Goal: Task Accomplishment & Management: Use online tool/utility

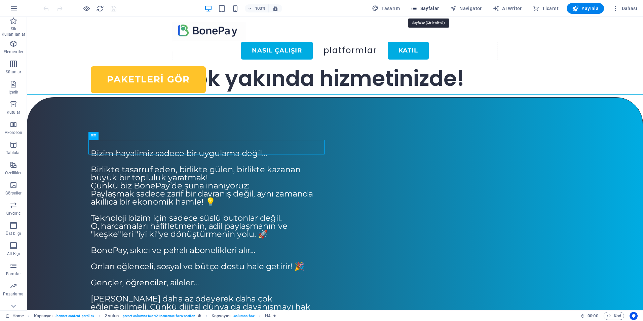
click at [429, 9] on span "Sayfalar" at bounding box center [424, 8] width 29 height 7
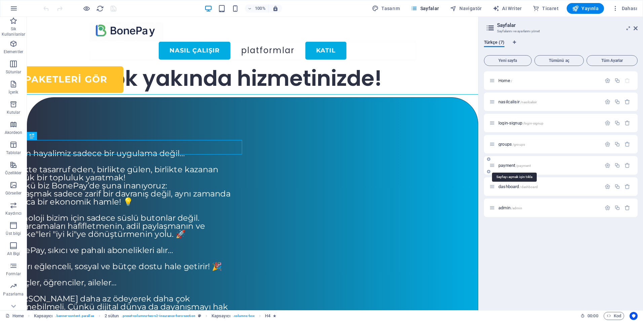
click at [508, 167] on span "payment /payment" at bounding box center [514, 165] width 32 height 5
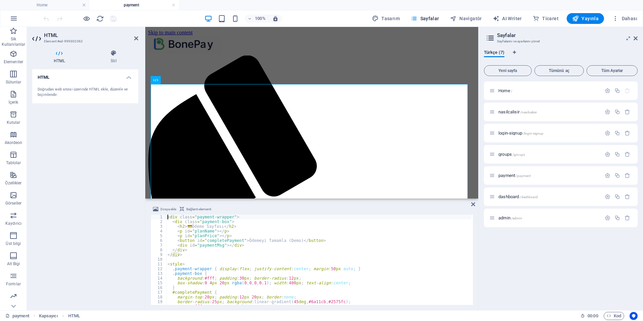
click at [249, 272] on div "< div class = "payment-wrapper" > < div class = "payment-box" > < h2 > 💳 Ödeme …" at bounding box center [318, 263] width 305 height 99
type textarea "</script>"
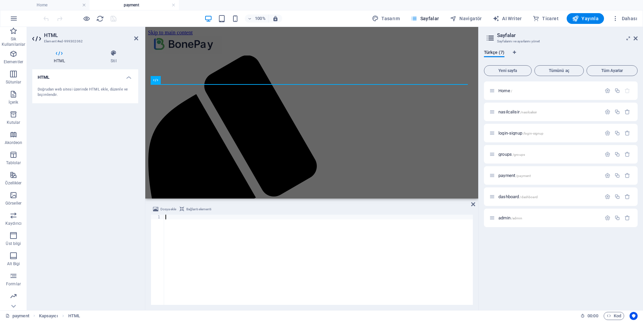
scroll to position [536, 0]
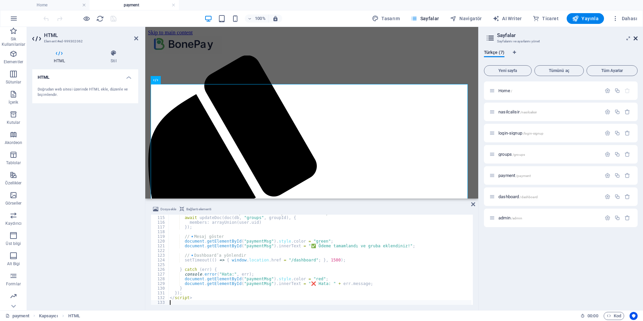
click at [635, 39] on icon at bounding box center [635, 38] width 4 height 5
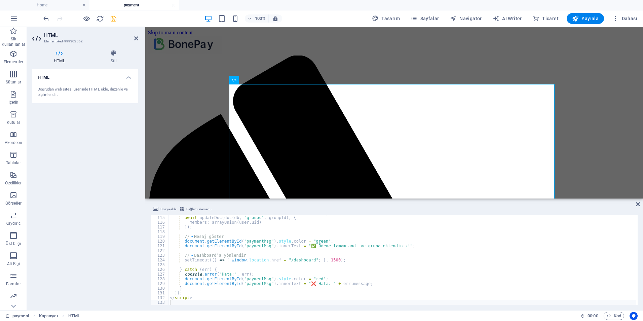
click at [114, 18] on icon "save" at bounding box center [114, 19] width 8 height 8
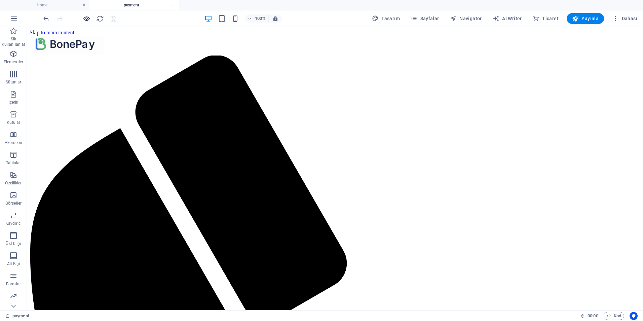
click at [83, 18] on icon "button" at bounding box center [87, 19] width 8 height 8
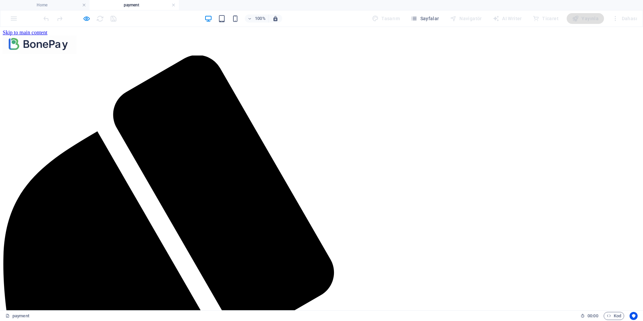
click at [86, 52] on h6 "Ön izleme web sitesini aç" at bounding box center [91, 52] width 49 height 8
click at [88, 21] on icon "button" at bounding box center [87, 19] width 8 height 8
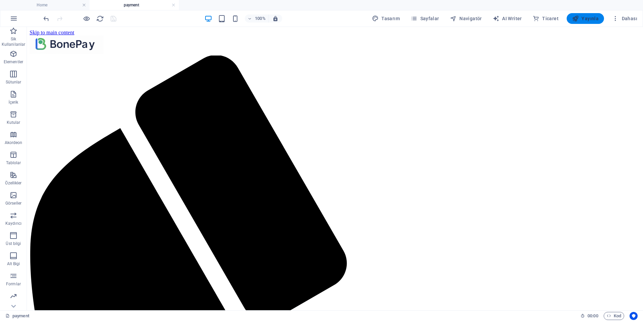
click at [582, 20] on span "Yayınla" at bounding box center [585, 18] width 27 height 7
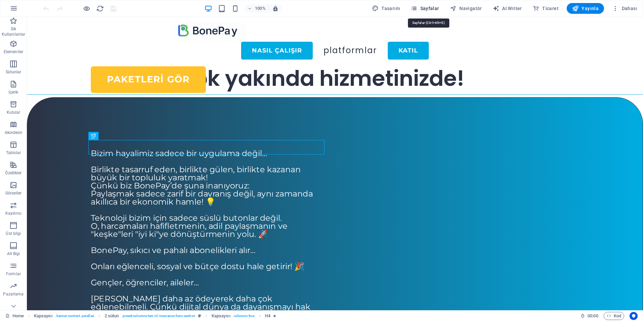
click at [425, 11] on span "Sayfalar" at bounding box center [424, 8] width 29 height 7
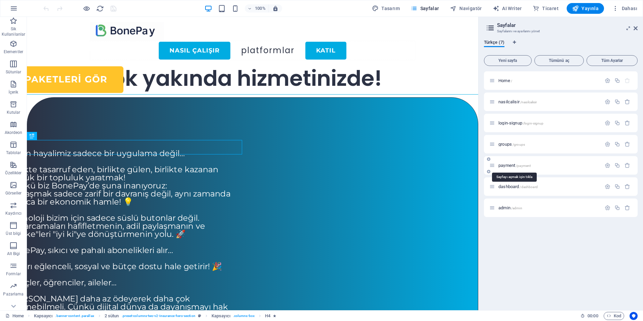
click at [507, 165] on span "payment /payment" at bounding box center [514, 165] width 32 height 5
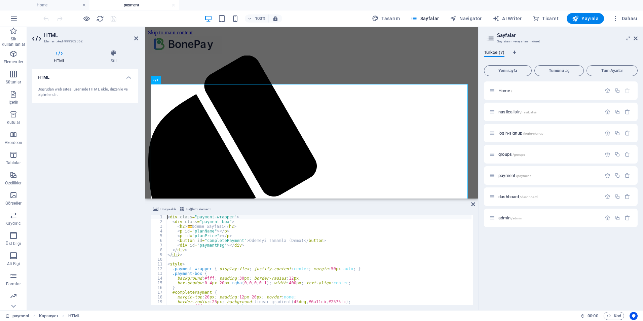
click at [266, 243] on div "< div class = "payment-wrapper" > < div class = "payment-box" > < h2 > 💳 Ödeme …" at bounding box center [318, 263] width 305 height 99
type textarea "</script>"
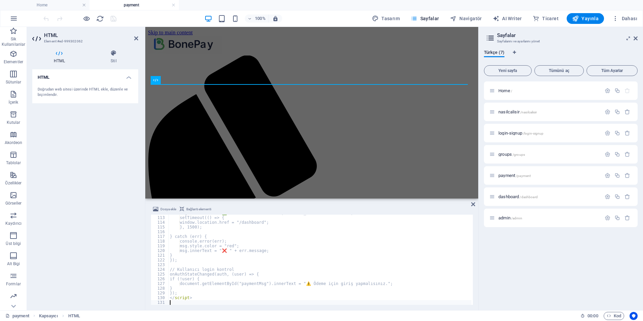
scroll to position [526, 0]
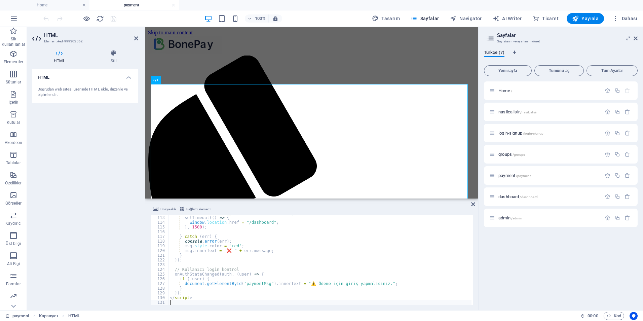
click at [87, 184] on div "HTML Doğrudan web sitesi üzerinde HTML ekle, düzenle ve biçimlendir." at bounding box center [85, 186] width 106 height 235
click at [111, 19] on icon "save" at bounding box center [114, 19] width 8 height 8
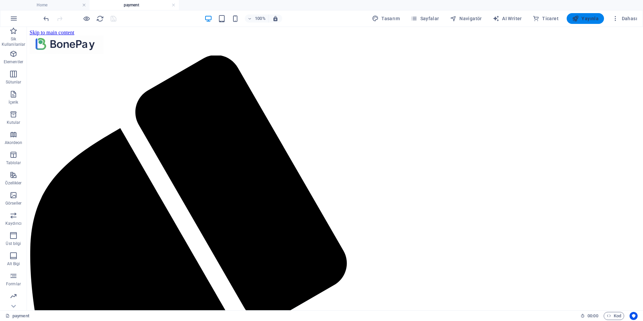
click at [589, 15] on span "Yayınla" at bounding box center [585, 18] width 27 height 7
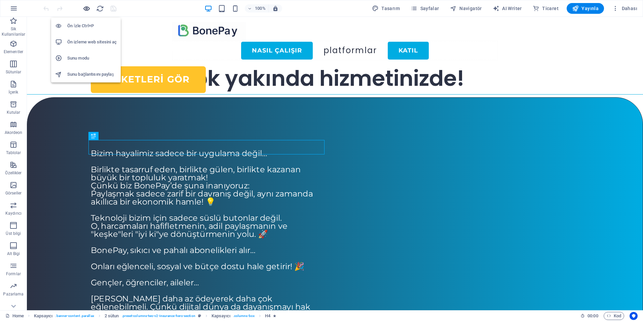
click at [88, 10] on icon "button" at bounding box center [87, 9] width 8 height 8
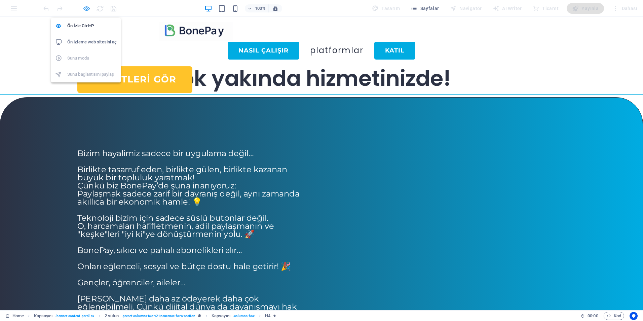
click at [86, 8] on icon "button" at bounding box center [87, 9] width 8 height 8
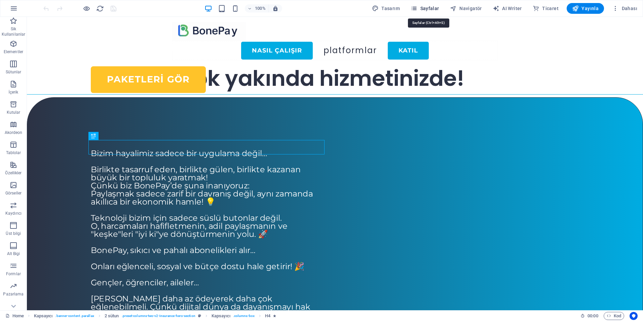
click at [425, 7] on span "Sayfalar" at bounding box center [424, 8] width 29 height 7
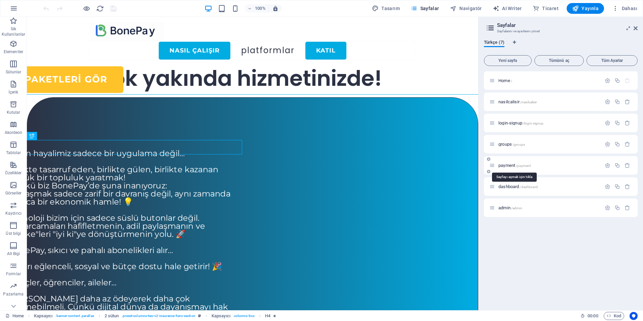
click at [513, 165] on span "payment /payment" at bounding box center [514, 165] width 32 height 5
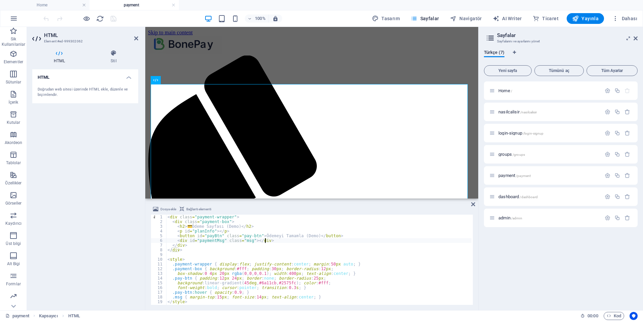
click at [276, 241] on div "< div class = "payment-wrapper" > < div class = "payment-box" > < h2 > 💳 Ödeme …" at bounding box center [386, 263] width 440 height 98
type textarea "</script>"
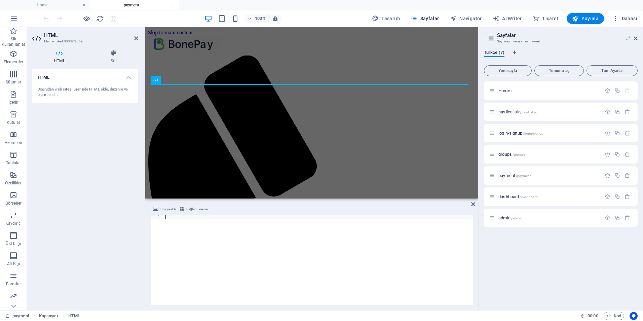
click at [233, 221] on div at bounding box center [318, 263] width 309 height 99
paste textarea "}"
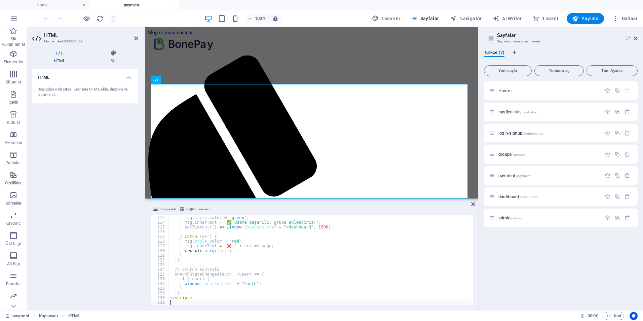
click at [254, 255] on div "msg . style . color = "green" ; msg . innerText = "✅ Ödeme başarılı, gruba ekle…" at bounding box center [324, 259] width 313 height 98
type textarea "</script>"
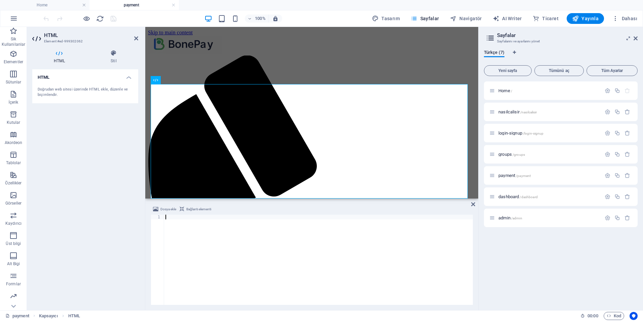
click at [208, 234] on div at bounding box center [318, 263] width 309 height 98
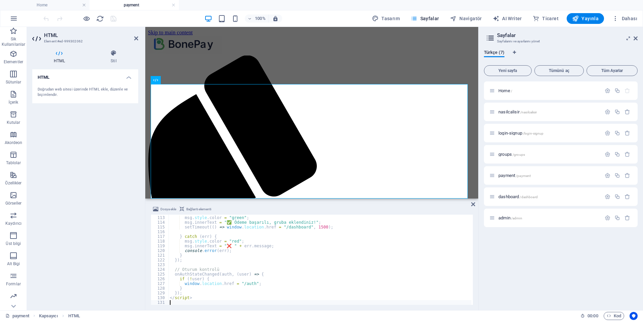
click at [116, 127] on div "HTML Doğrudan web sitesi üzerinde HTML ekle, düzenle ve biçimlendir." at bounding box center [85, 186] width 106 height 235
click at [111, 17] on icon "save" at bounding box center [114, 19] width 8 height 8
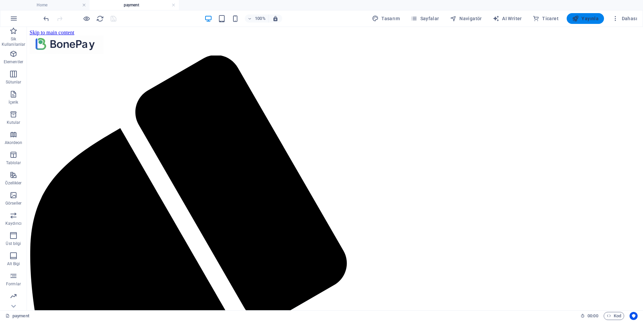
click at [589, 23] on button "Yayınla" at bounding box center [584, 18] width 37 height 11
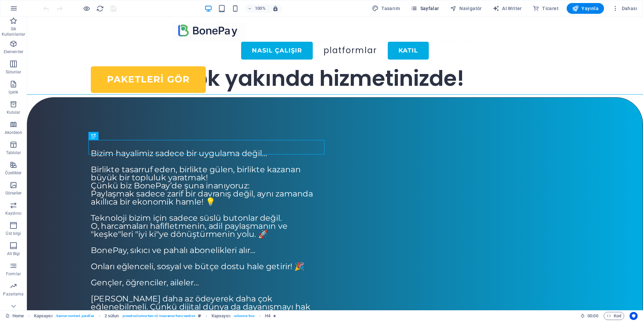
click at [423, 8] on span "Sayfalar" at bounding box center [424, 8] width 29 height 7
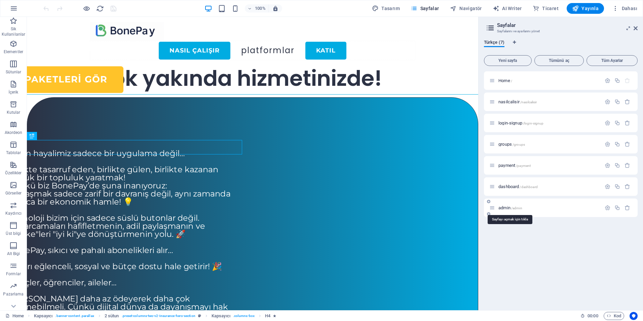
click at [500, 208] on span "admin /admin" at bounding box center [510, 207] width 24 height 5
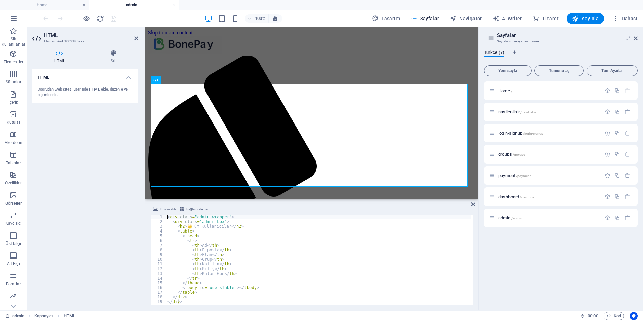
click at [269, 239] on div "< div class = "admin-wrapper" > < div class = "admin-box" > < h2 > 👑 Tüm Kullan…" at bounding box center [318, 263] width 305 height 99
type textarea "</script>"
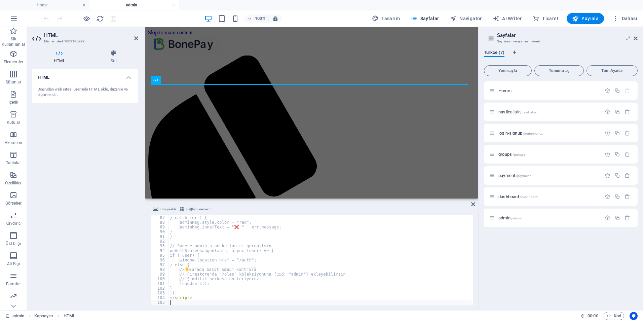
scroll to position [404, 0]
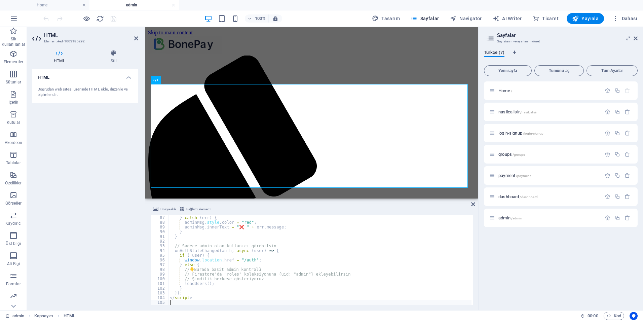
click at [553, 265] on div "Home / nasilcalisir /nasilcalisir login-signup /login-signup groups /groups pay…" at bounding box center [561, 192] width 154 height 223
click at [112, 18] on icon "save" at bounding box center [114, 19] width 8 height 8
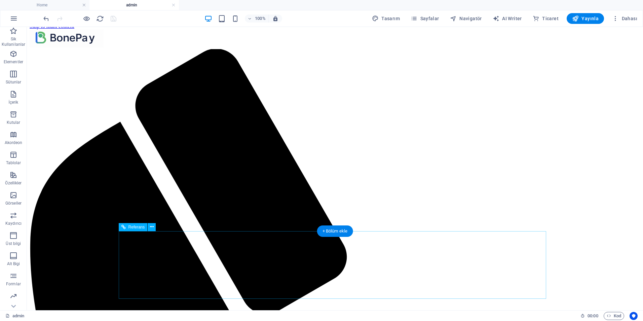
scroll to position [0, 0]
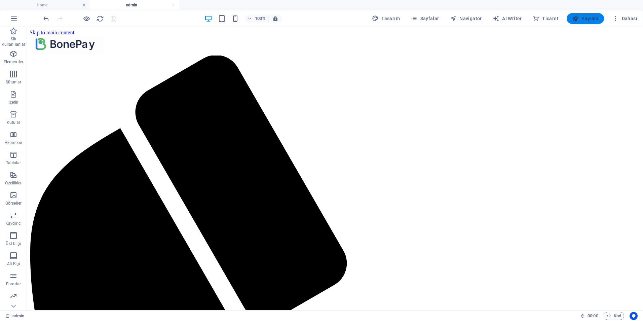
click at [590, 18] on span "Yayınla" at bounding box center [585, 18] width 27 height 7
